Goal: Transaction & Acquisition: Purchase product/service

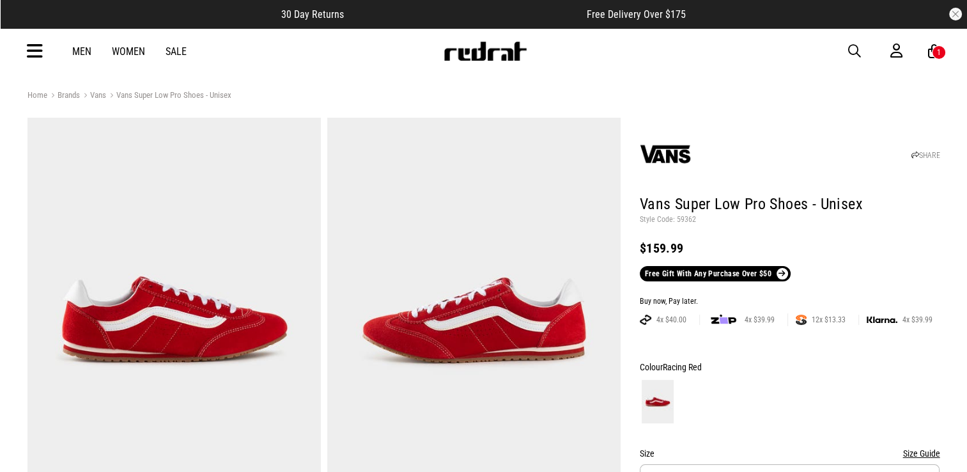
click at [799, 139] on div "SHARE" at bounding box center [790, 151] width 301 height 61
drag, startPoint x: 0, startPoint y: 0, endPoint x: 799, endPoint y: 139, distance: 810.6
click at [799, 139] on div "SHARE" at bounding box center [790, 151] width 301 height 61
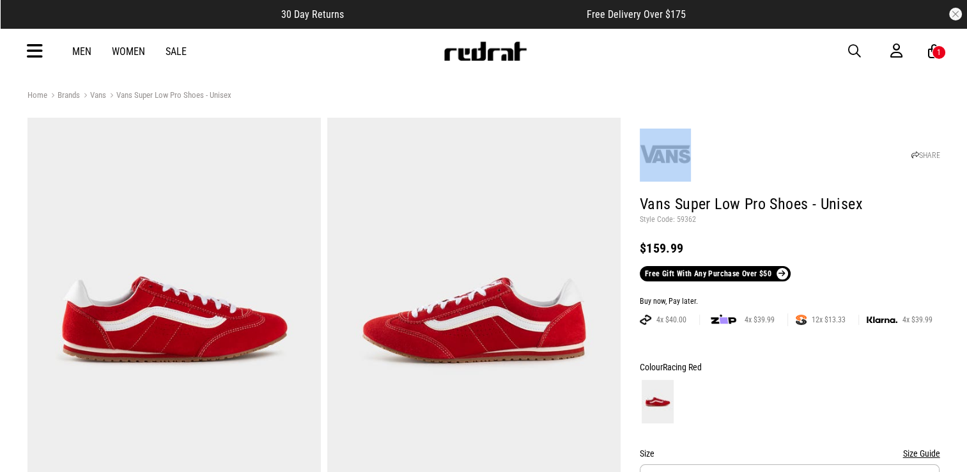
click at [799, 139] on div "SHARE" at bounding box center [790, 151] width 301 height 61
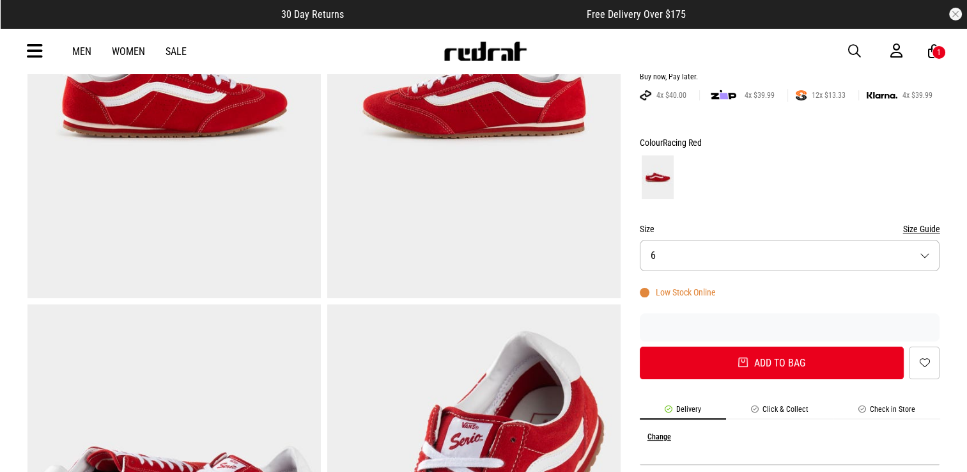
scroll to position [233, 0]
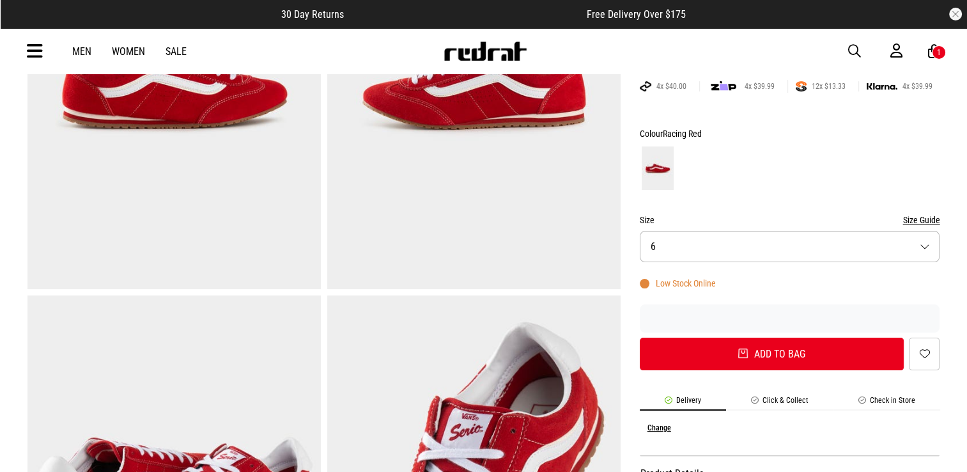
click at [939, 403] on li "Check in Store" at bounding box center [887, 403] width 107 height 15
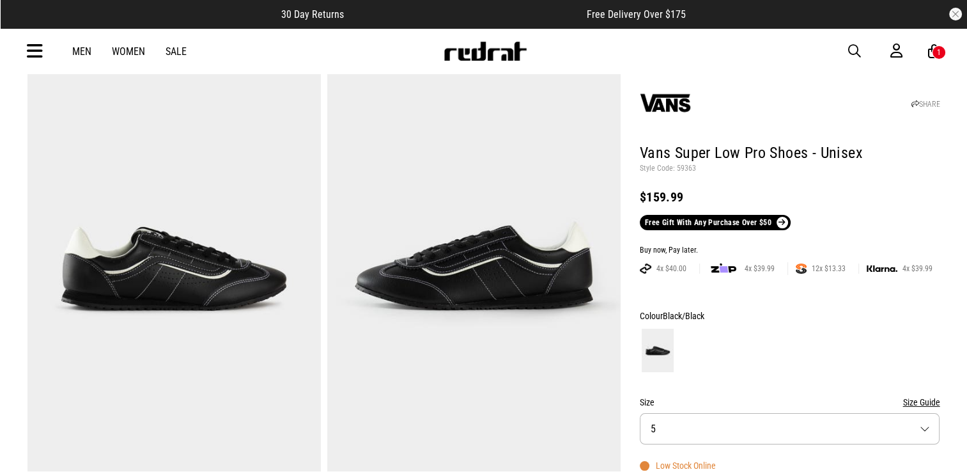
scroll to position [77, 0]
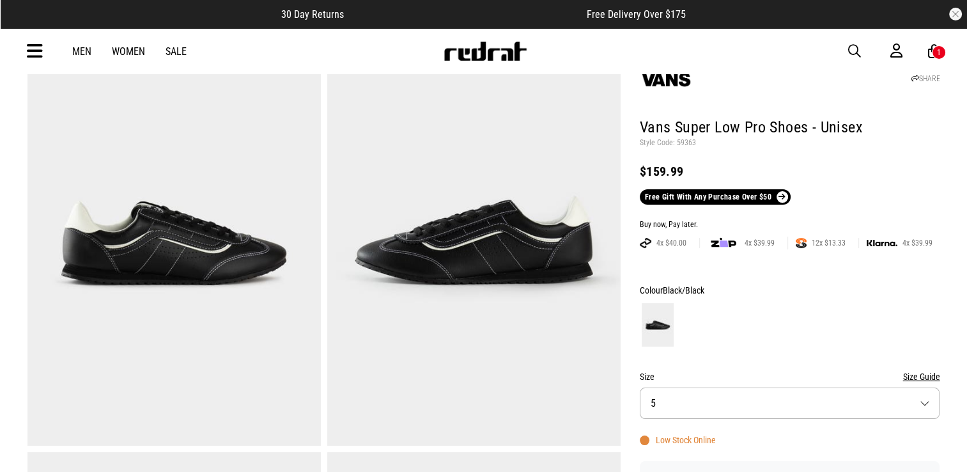
click at [925, 402] on button "Size 5" at bounding box center [790, 402] width 301 height 31
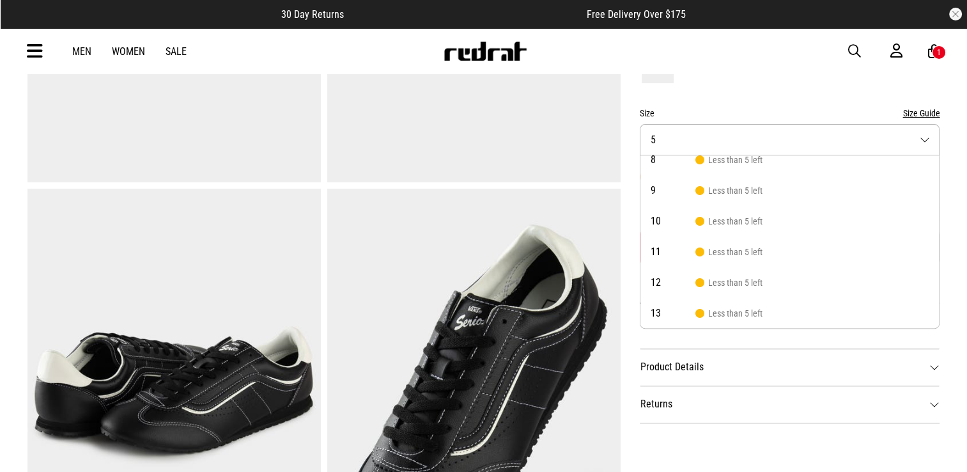
scroll to position [425, 0]
